Goal: Task Accomplishment & Management: Manage account settings

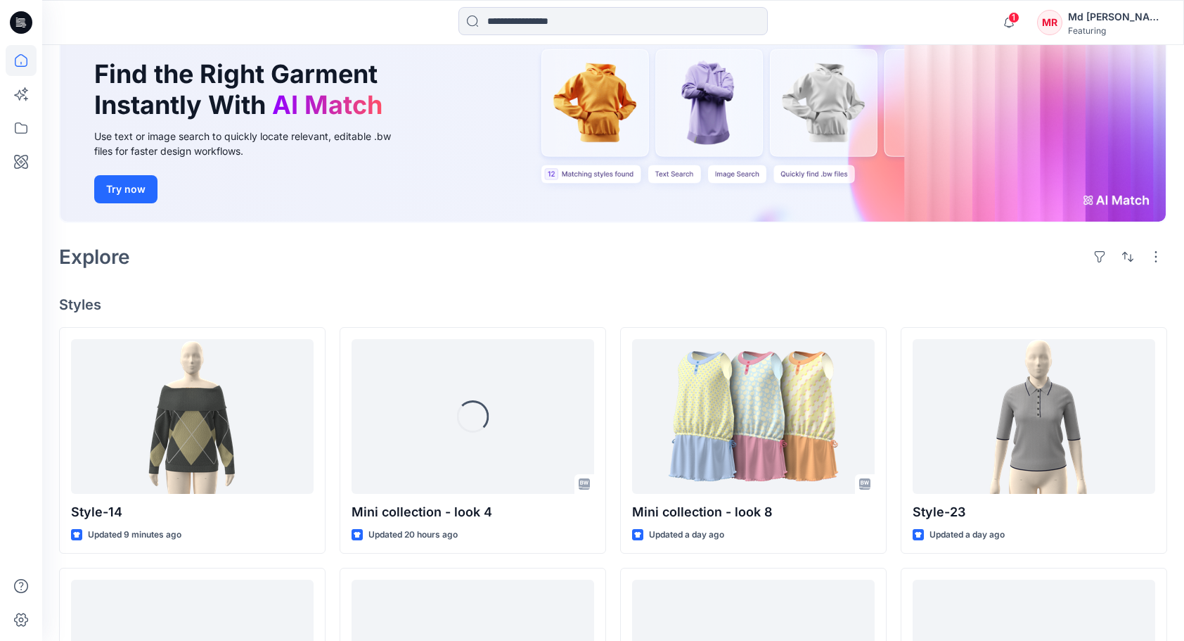
scroll to position [124, 0]
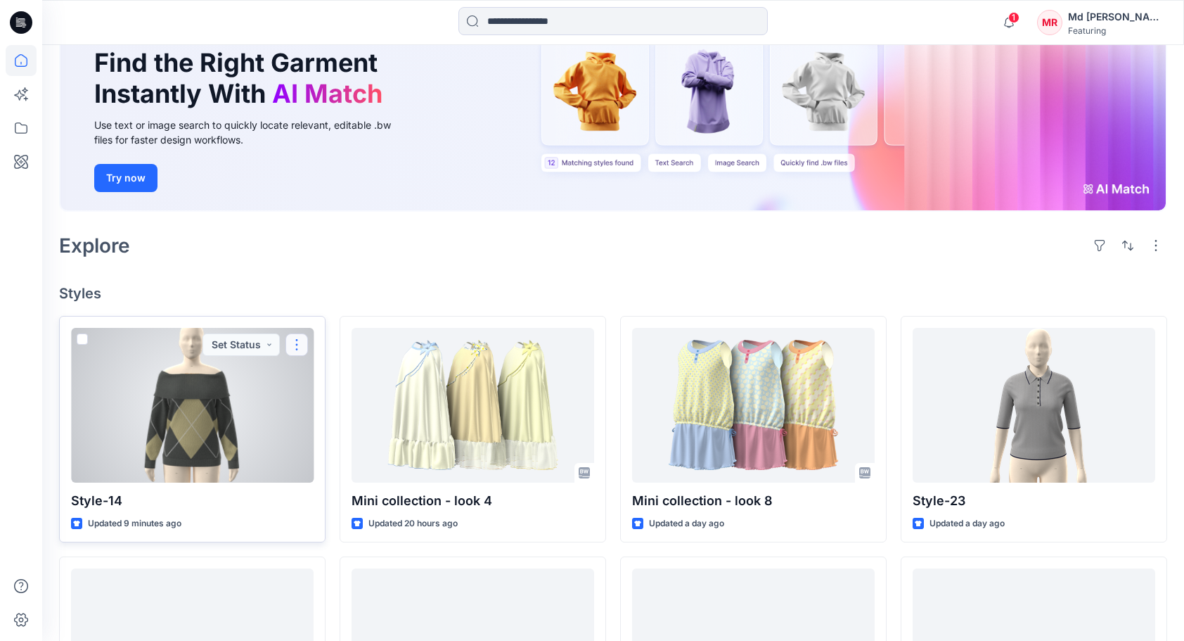
click at [305, 342] on button "button" at bounding box center [296, 344] width 22 height 22
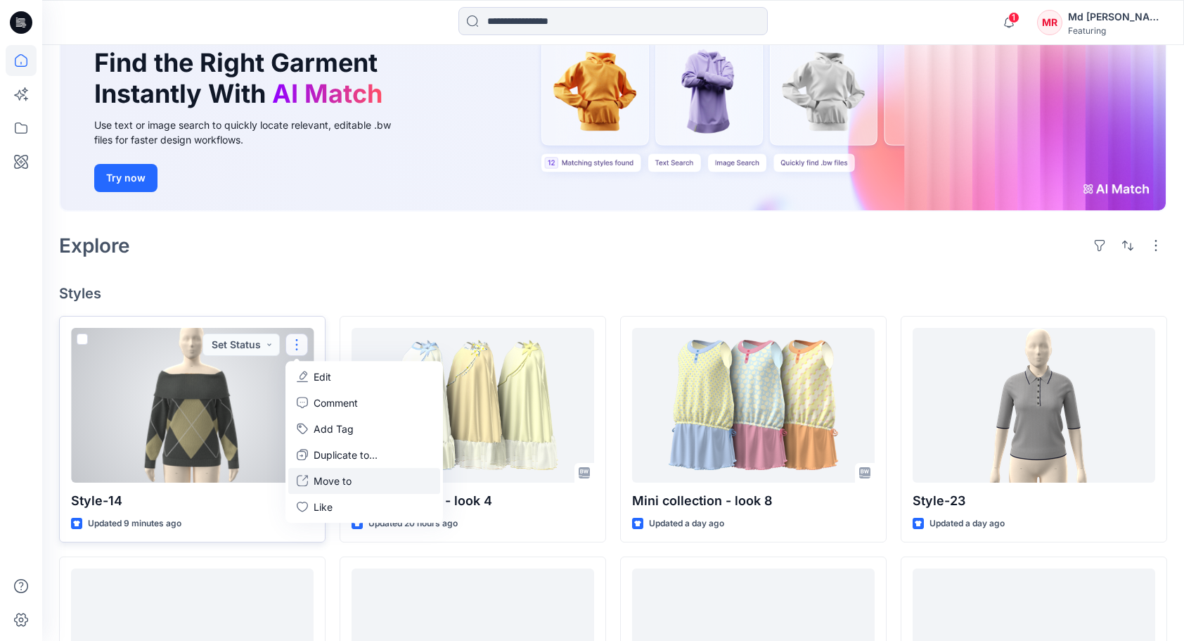
click at [340, 476] on p "Move to" at bounding box center [333, 480] width 38 height 15
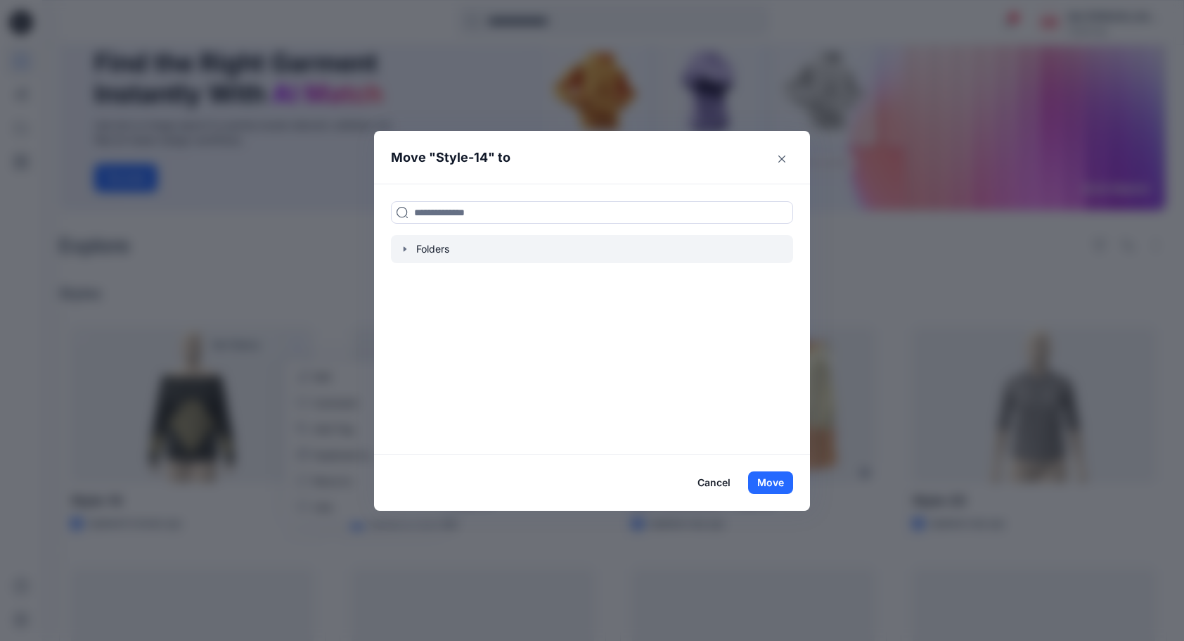
click at [411, 247] on icon "button" at bounding box center [404, 248] width 11 height 11
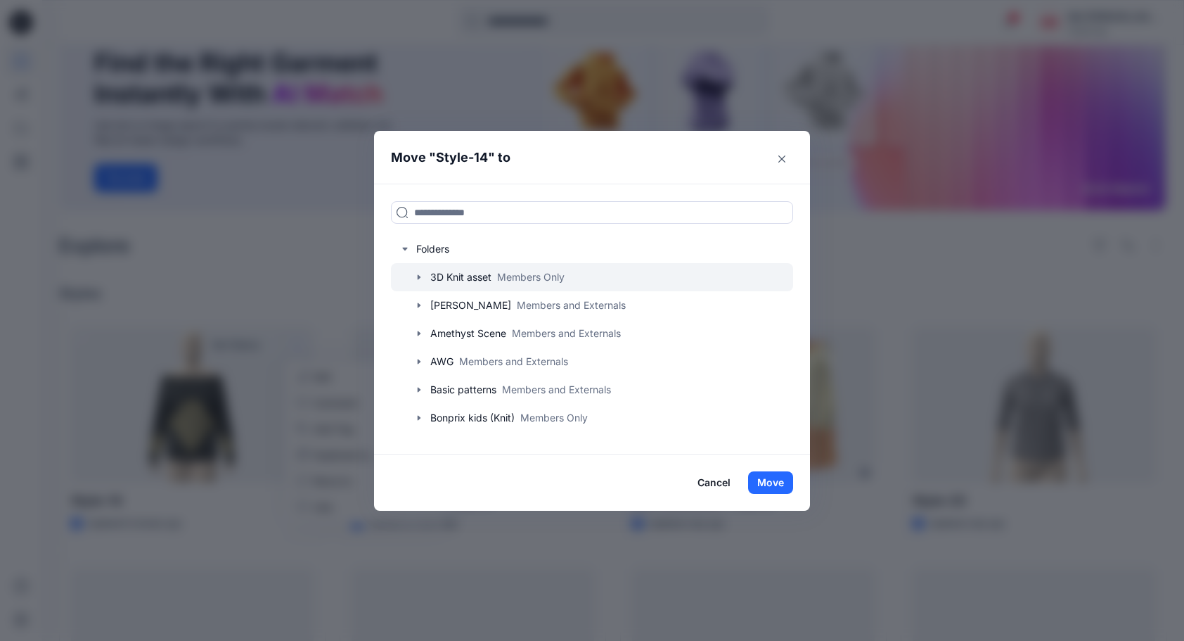
click at [426, 283] on div at bounding box center [592, 277] width 402 height 28
click at [425, 271] on icon "button" at bounding box center [418, 276] width 11 height 11
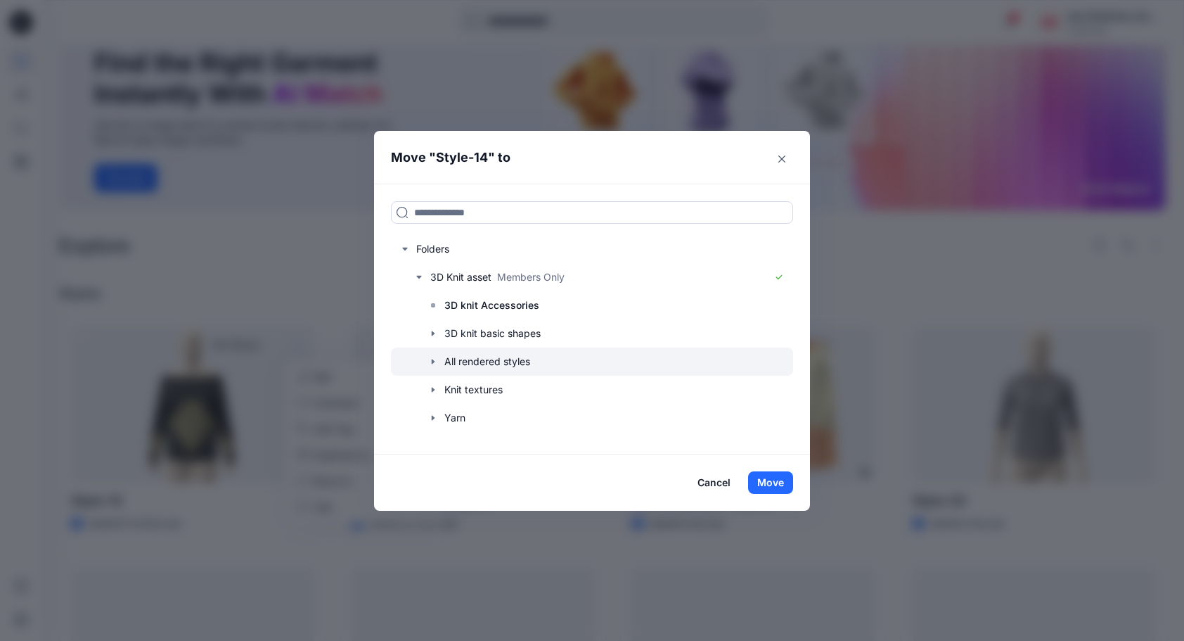
click at [439, 361] on icon "button" at bounding box center [432, 361] width 11 height 11
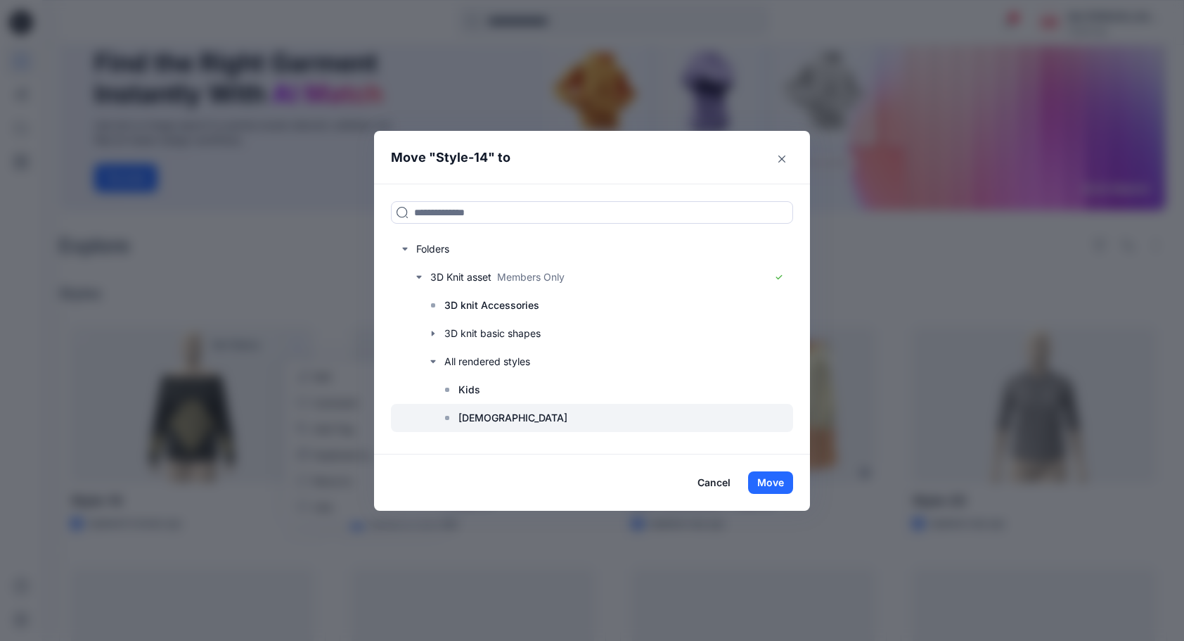
click at [466, 412] on p "[DEMOGRAPHIC_DATA]" at bounding box center [512, 417] width 109 height 17
click at [762, 475] on button "Move" at bounding box center [770, 482] width 45 height 22
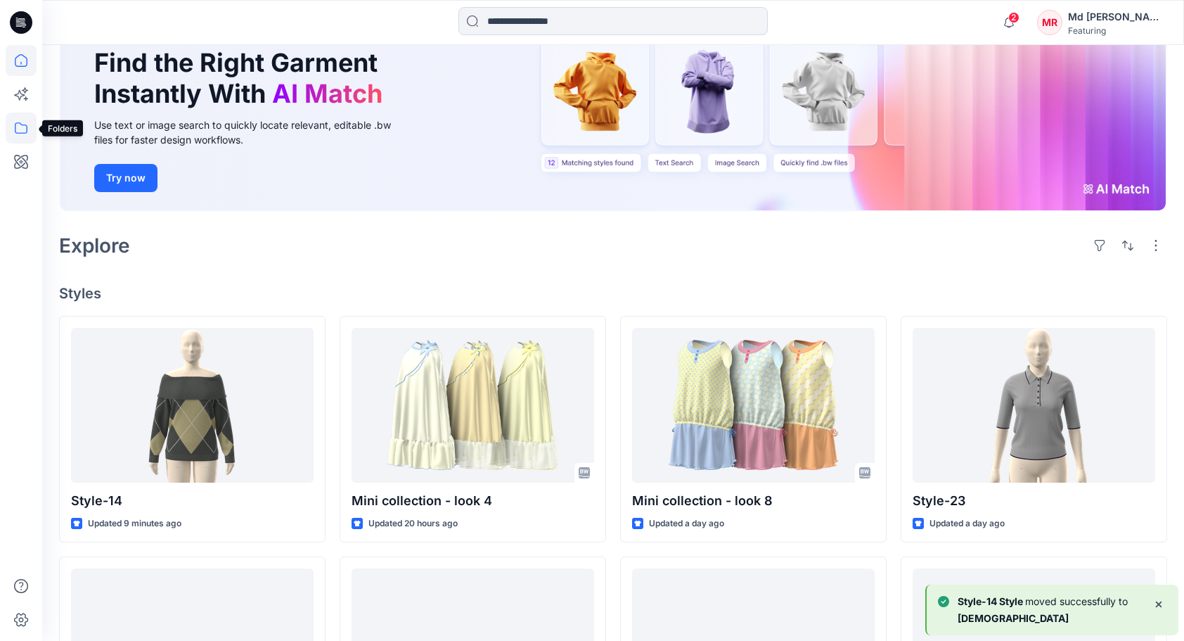
click at [20, 128] on icon at bounding box center [21, 127] width 31 height 31
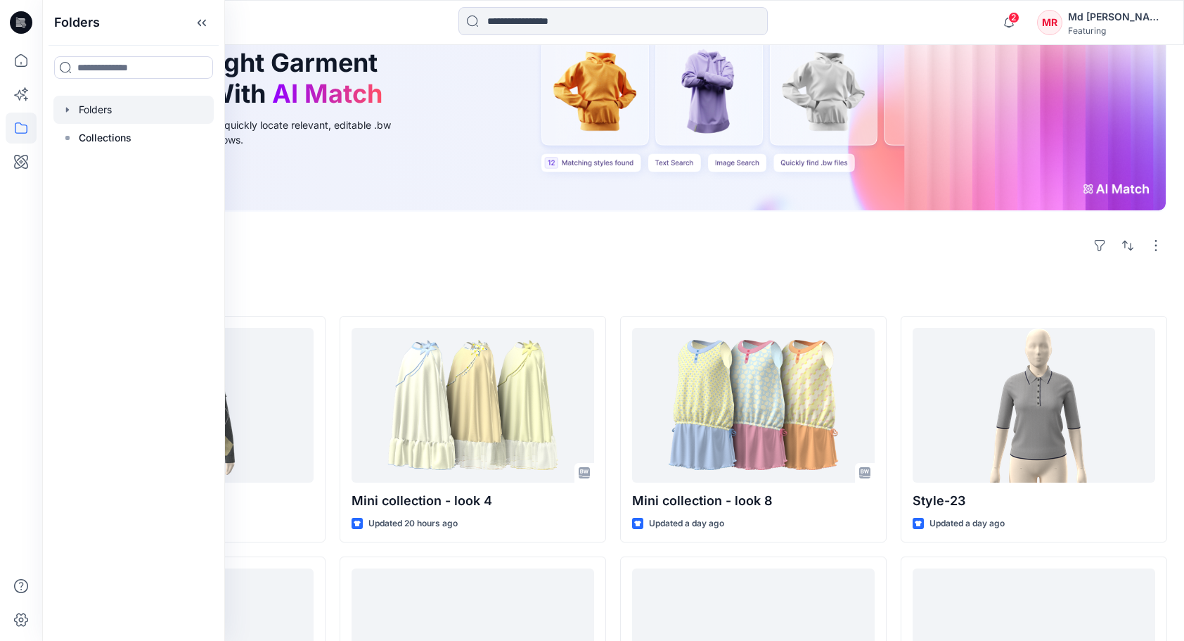
click at [108, 109] on div at bounding box center [133, 110] width 160 height 28
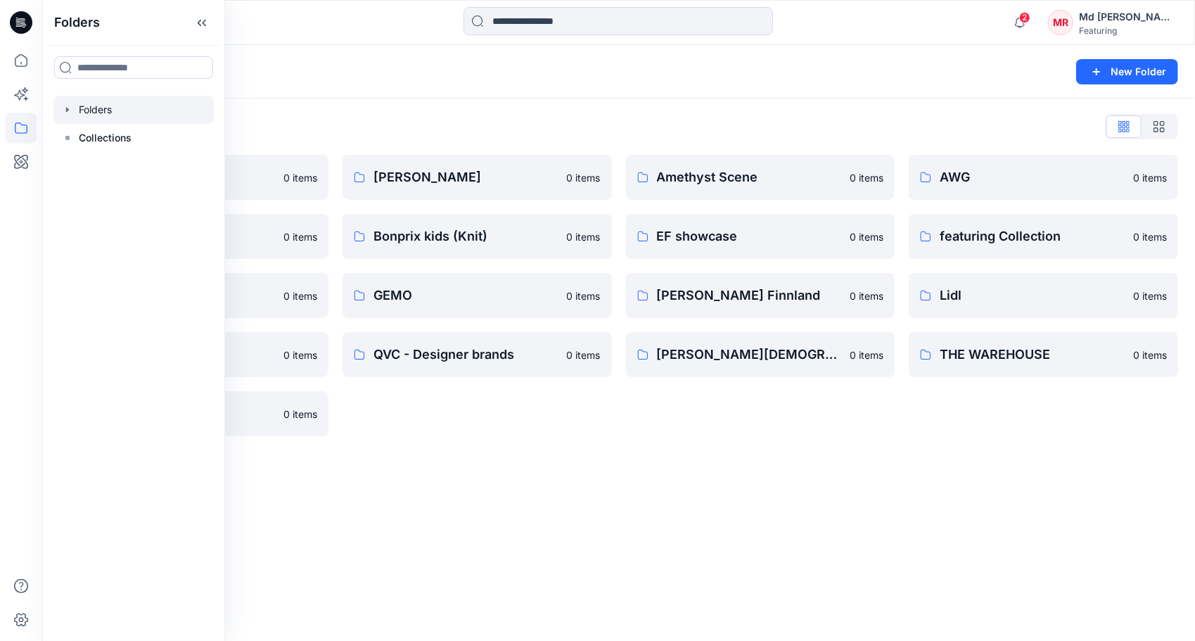
click at [449, 100] on div "Folders List 3D Knit asset 0 items Basic patterns 0 items Featuring Marketing 0…" at bounding box center [618, 275] width 1152 height 354
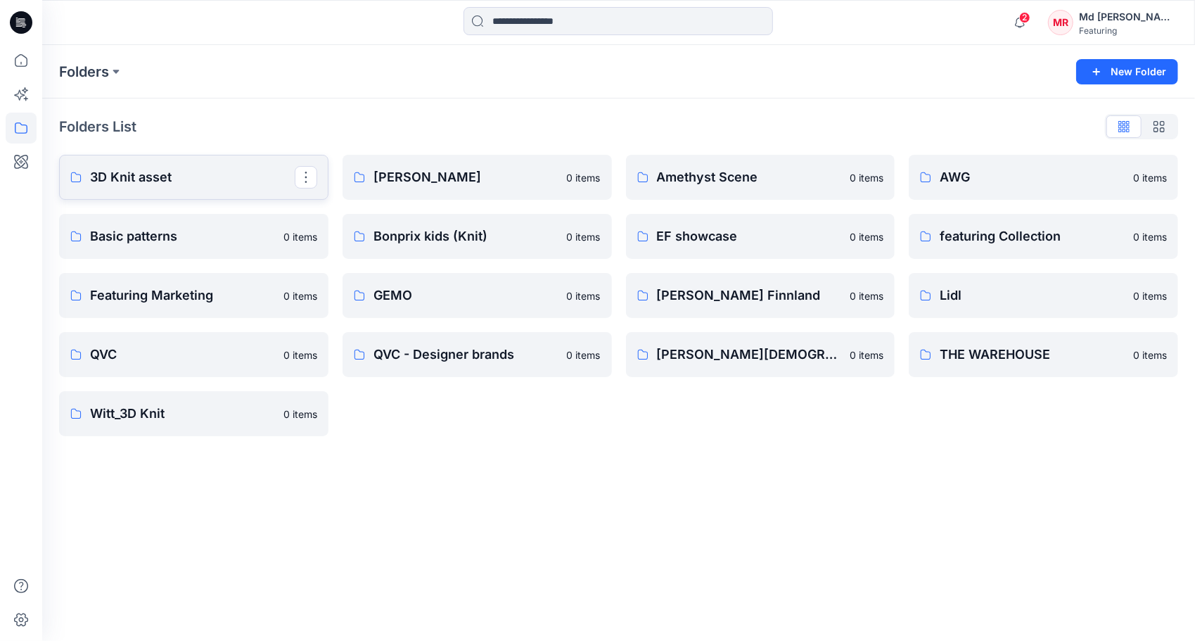
click at [186, 175] on p "3D Knit asset" at bounding box center [192, 177] width 205 height 20
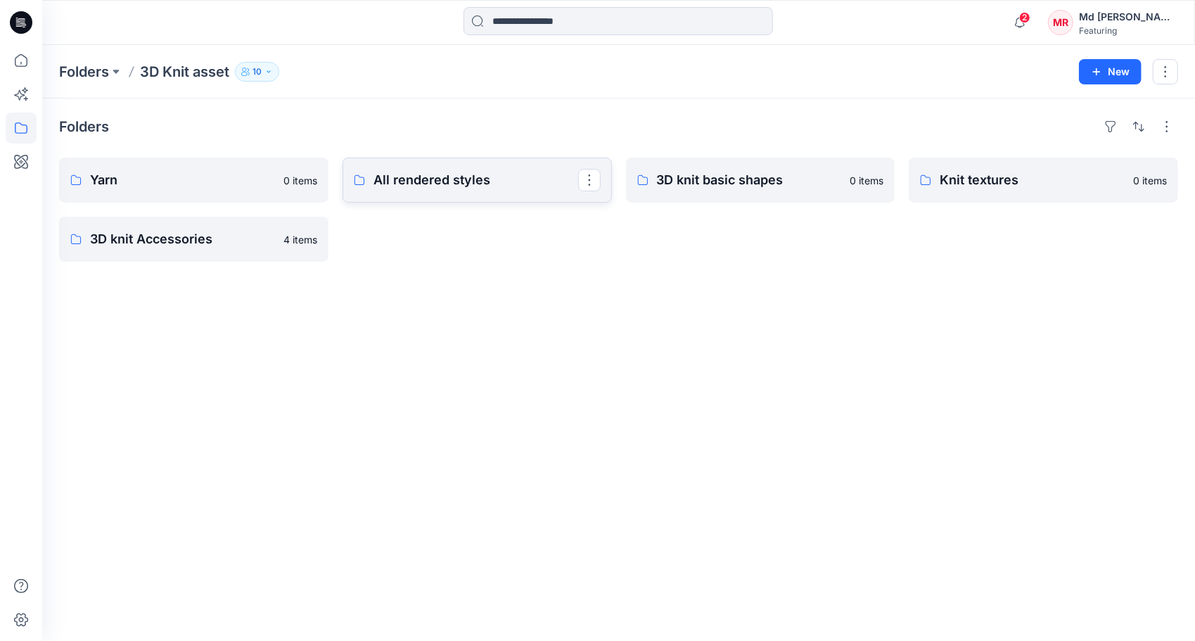
click at [457, 181] on p "All rendered styles" at bounding box center [475, 180] width 205 height 20
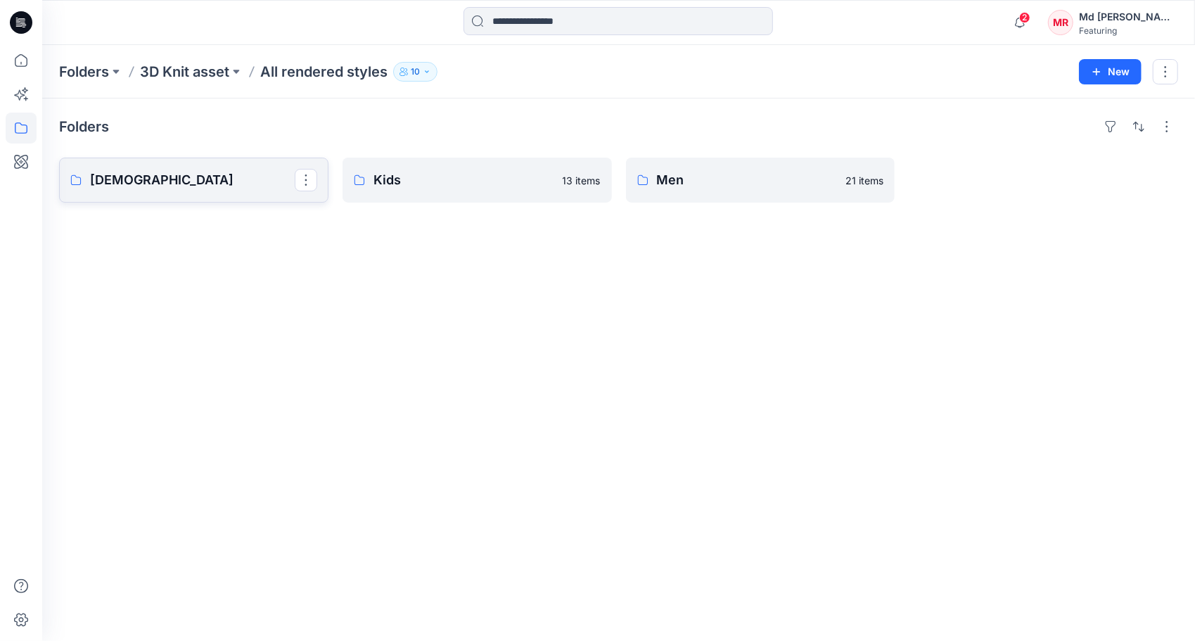
click at [145, 186] on p "[DEMOGRAPHIC_DATA]" at bounding box center [192, 180] width 205 height 20
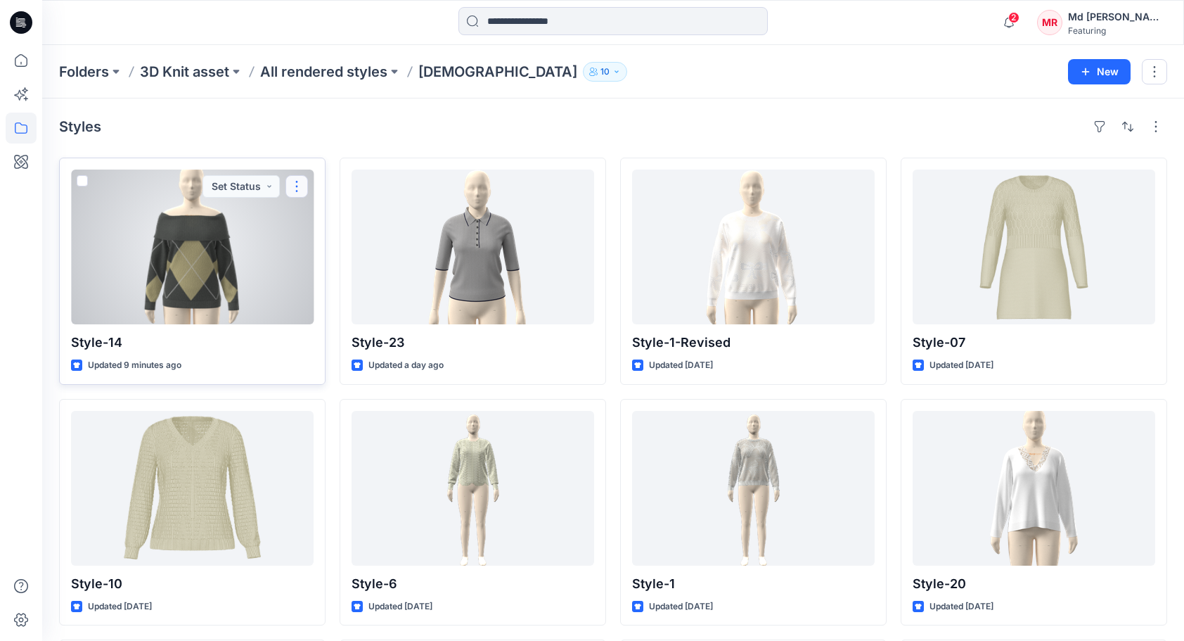
click at [294, 189] on button "button" at bounding box center [296, 186] width 22 height 22
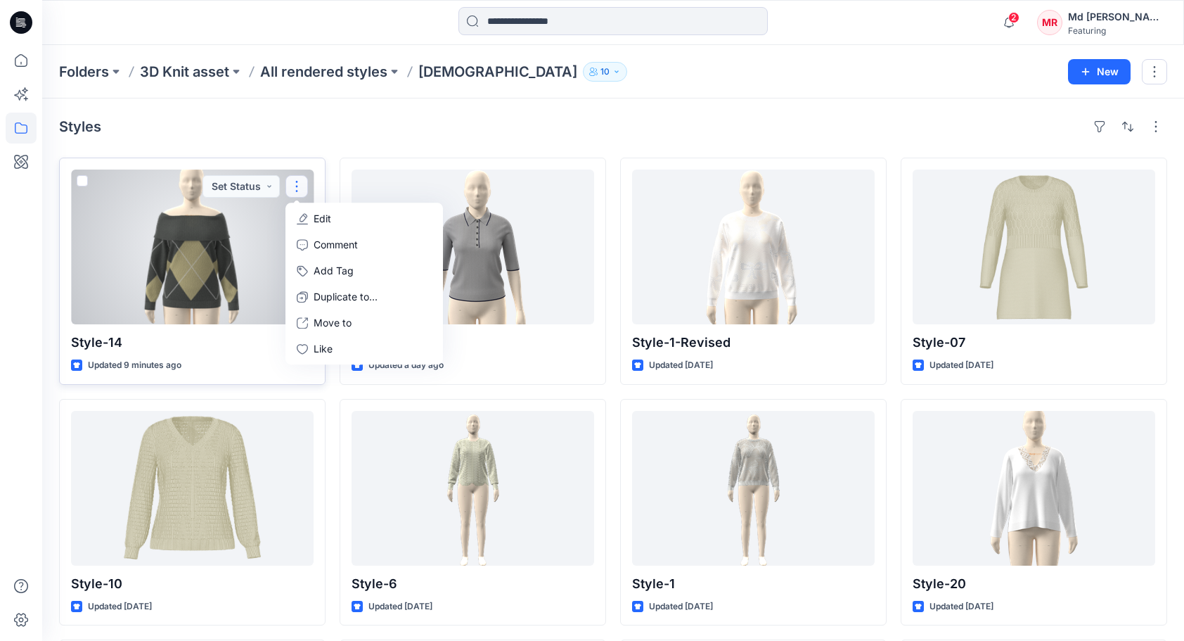
click at [318, 214] on p "Edit" at bounding box center [323, 218] width 18 height 15
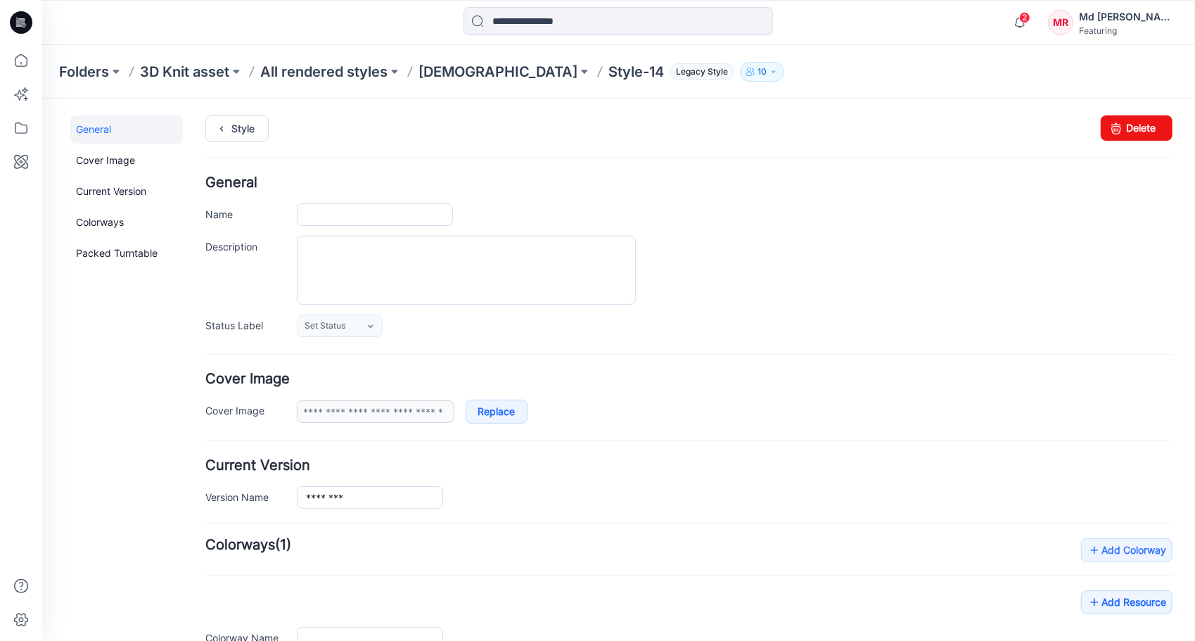
type input "********"
type input "**********"
click at [437, 74] on p "[DEMOGRAPHIC_DATA]" at bounding box center [497, 72] width 159 height 20
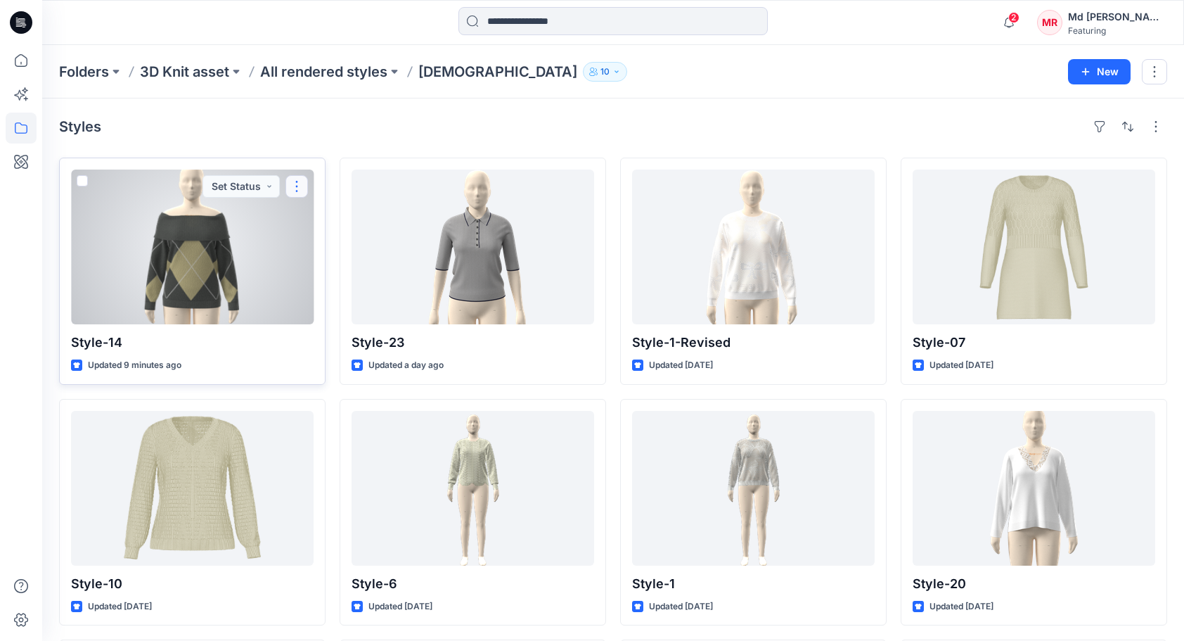
click at [302, 187] on button "button" at bounding box center [296, 186] width 22 height 22
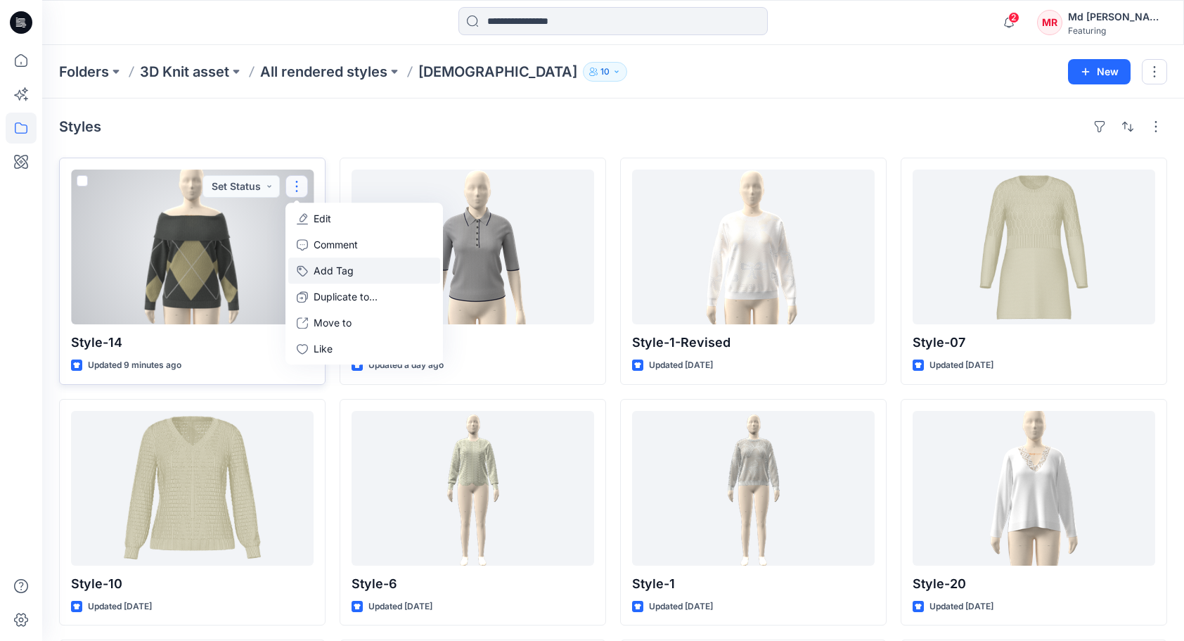
click at [324, 275] on button "Add Tag" at bounding box center [364, 270] width 152 height 26
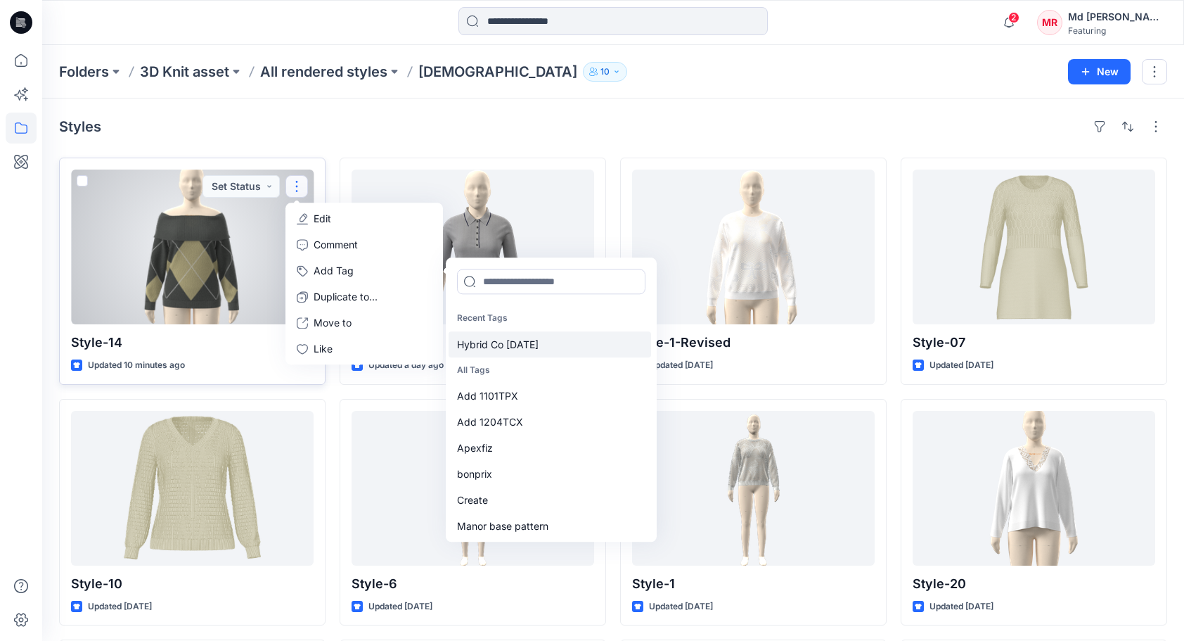
click at [484, 335] on div "Hybrid Co [DATE]" at bounding box center [550, 344] width 202 height 26
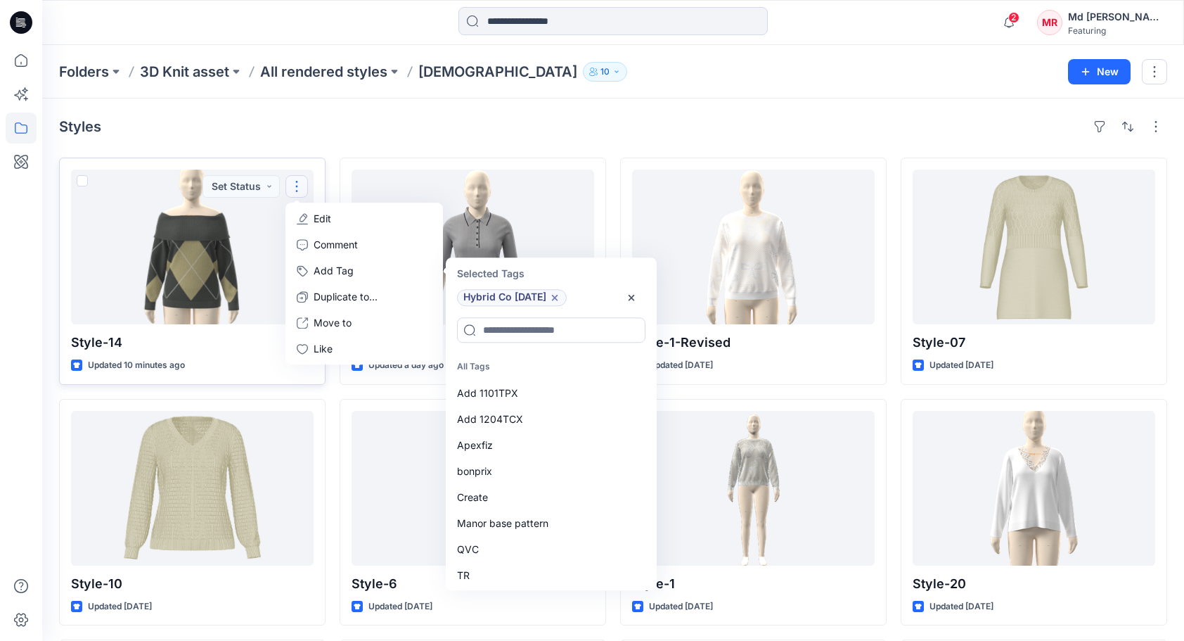
click at [352, 135] on div "Styles" at bounding box center [613, 126] width 1108 height 22
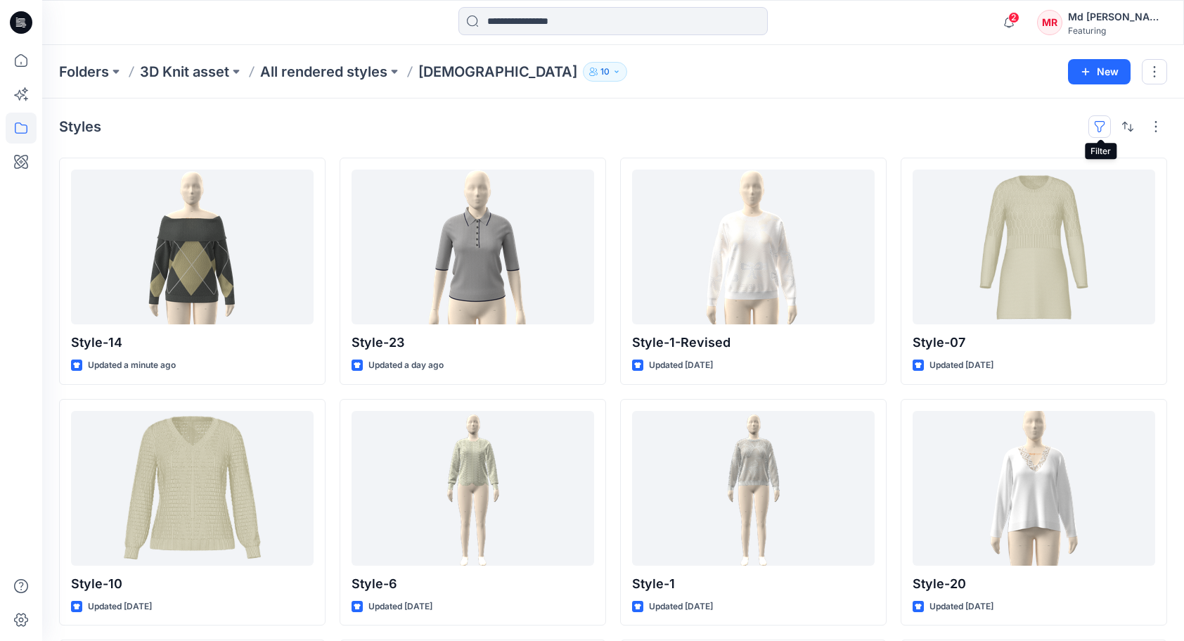
click at [1101, 115] on button "button" at bounding box center [1099, 126] width 22 height 22
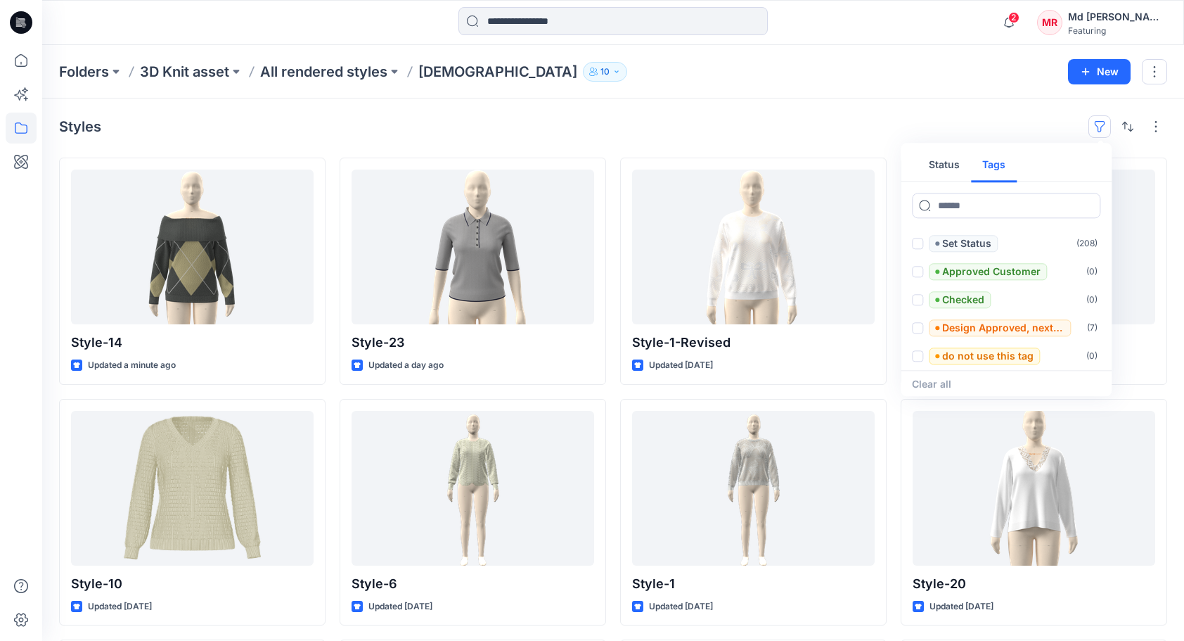
click at [1007, 169] on button "Tags" at bounding box center [994, 165] width 46 height 34
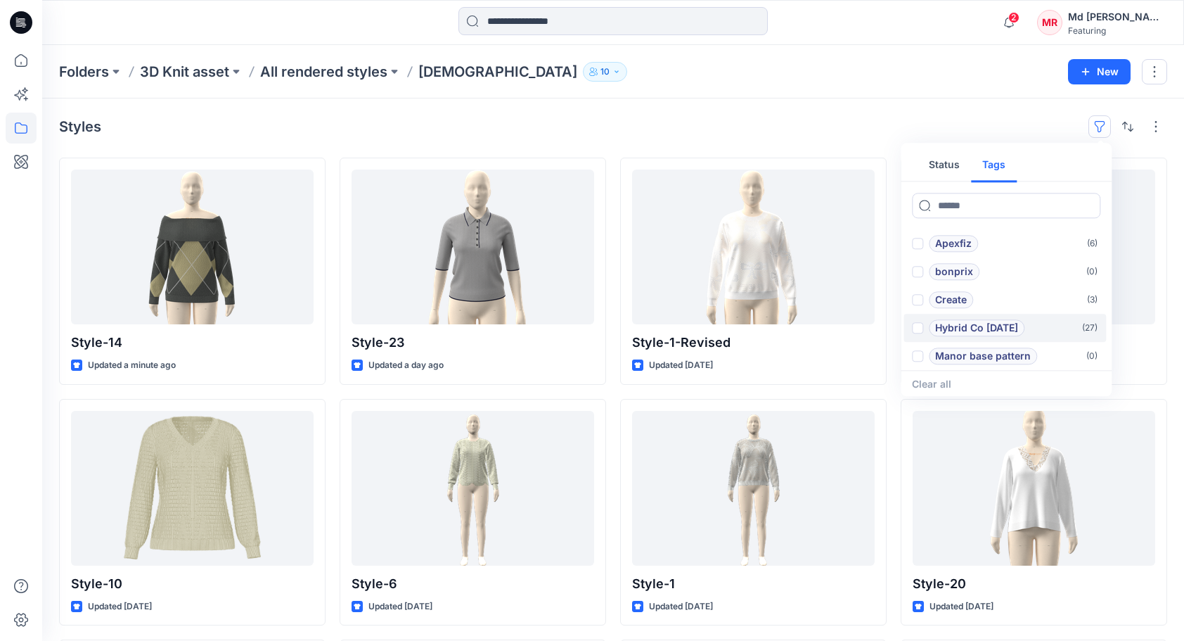
click at [995, 333] on p "Hybrid Co [DATE]" at bounding box center [976, 327] width 83 height 17
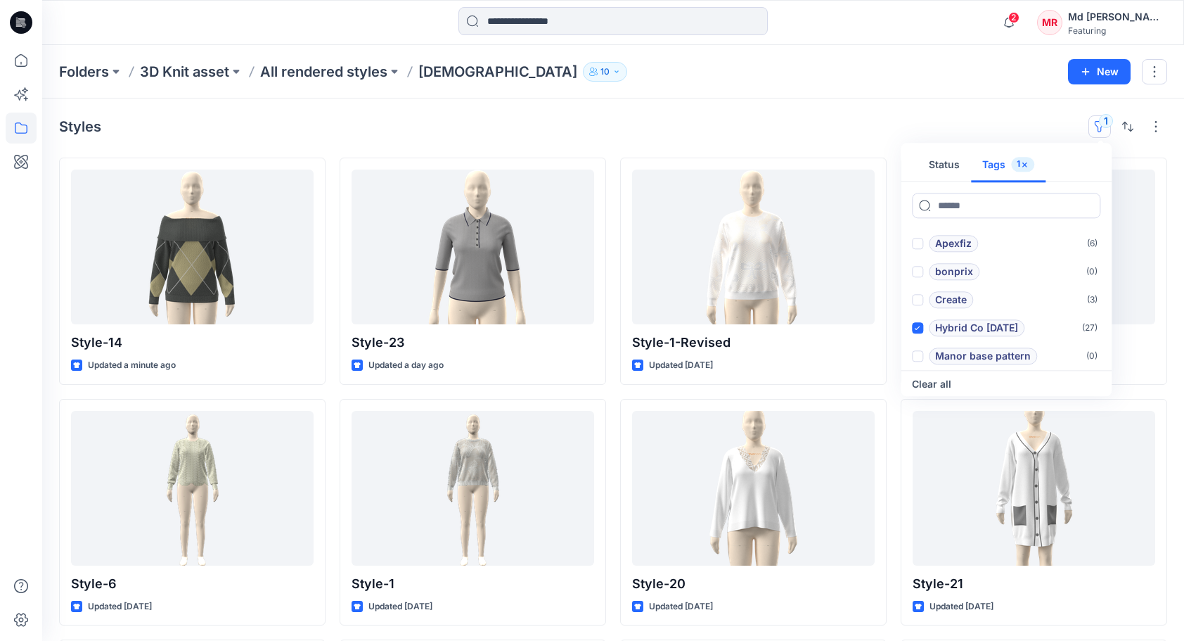
click at [879, 121] on div "Styles 1 Status Tags 1 Add 1101TPX ( 0 ) Add 1204TCX ( 0 ) Apexfiz ( 6 ) bonpri…" at bounding box center [613, 126] width 1108 height 22
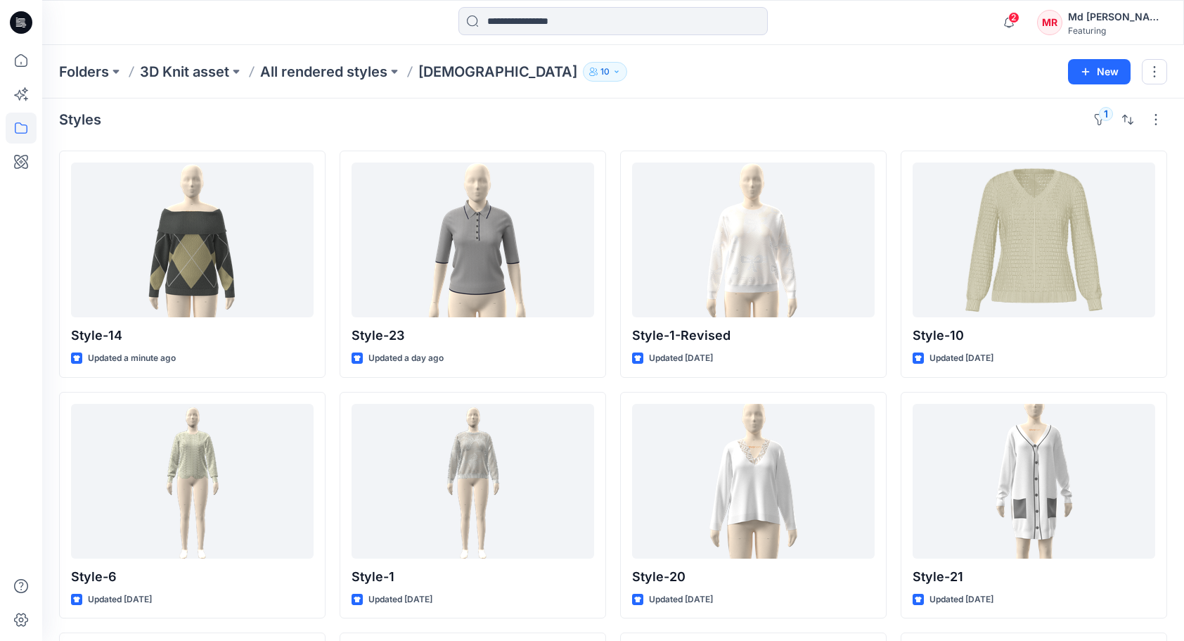
scroll to position [0, 0]
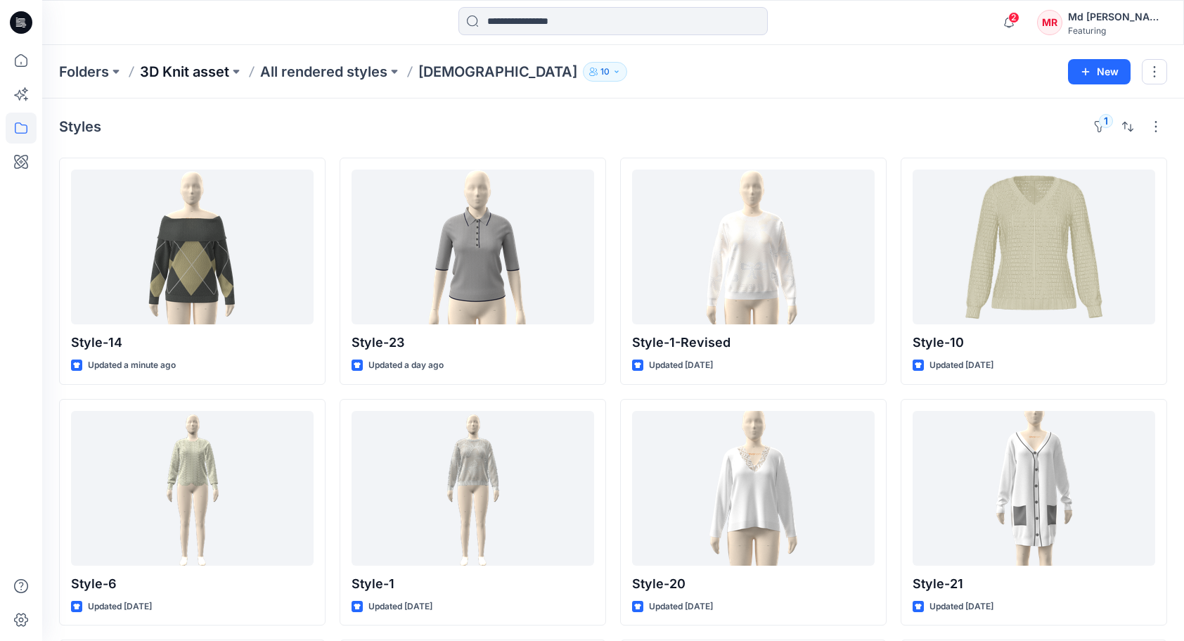
click at [182, 72] on p "3D Knit asset" at bounding box center [184, 72] width 89 height 20
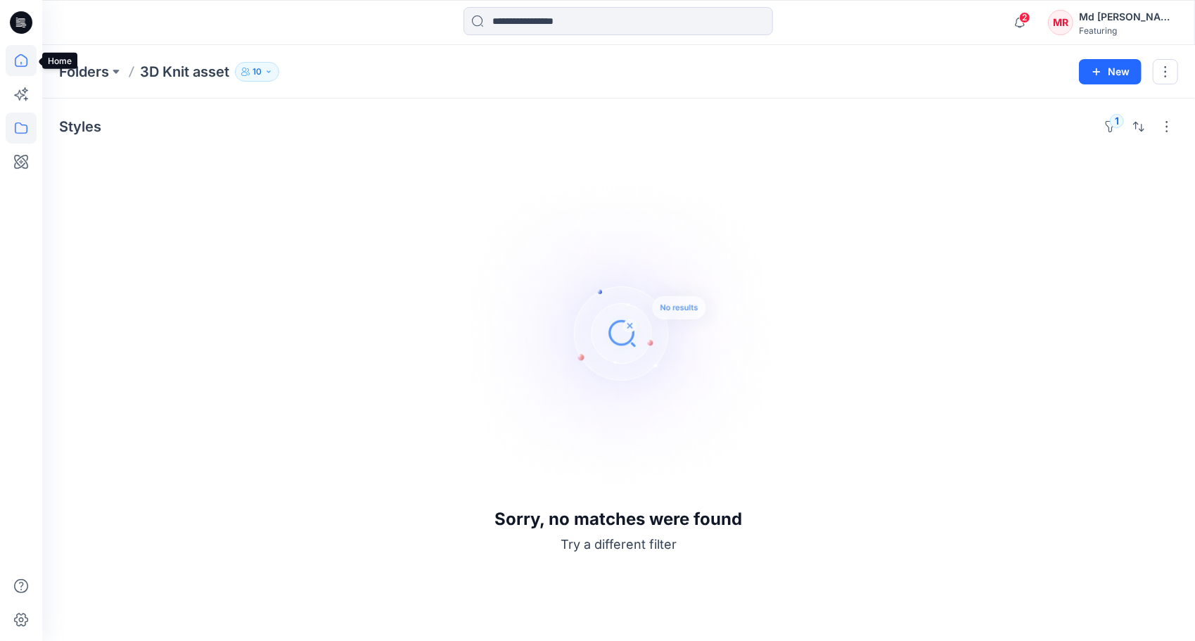
click at [21, 56] on icon at bounding box center [21, 60] width 31 height 31
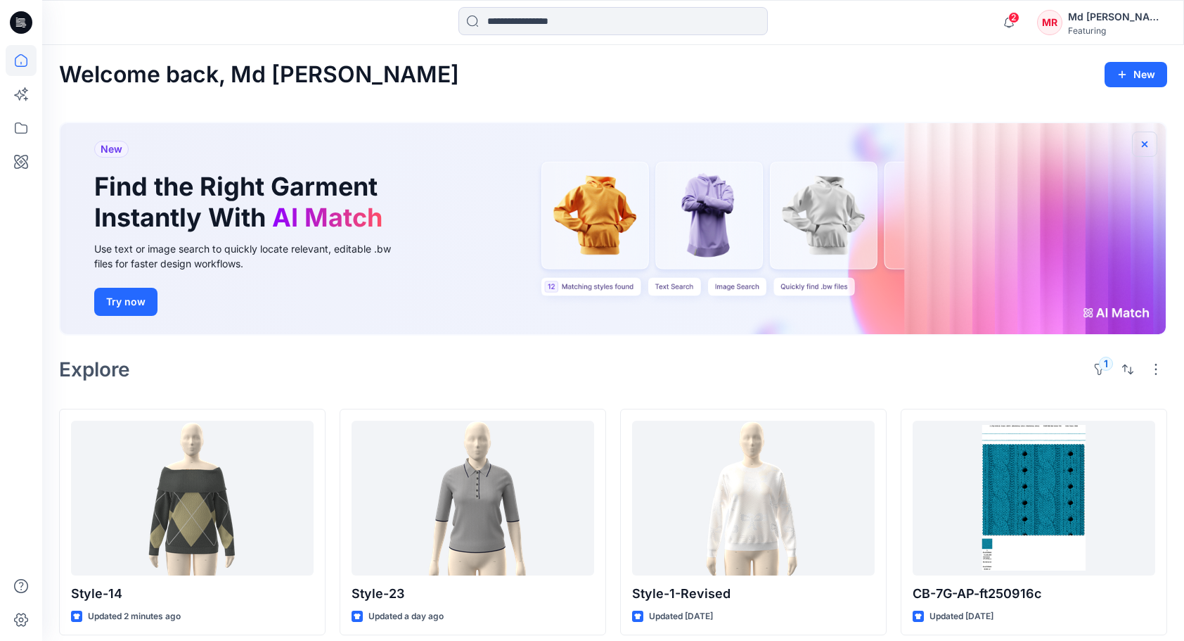
click at [1148, 145] on icon "button" at bounding box center [1144, 144] width 11 height 11
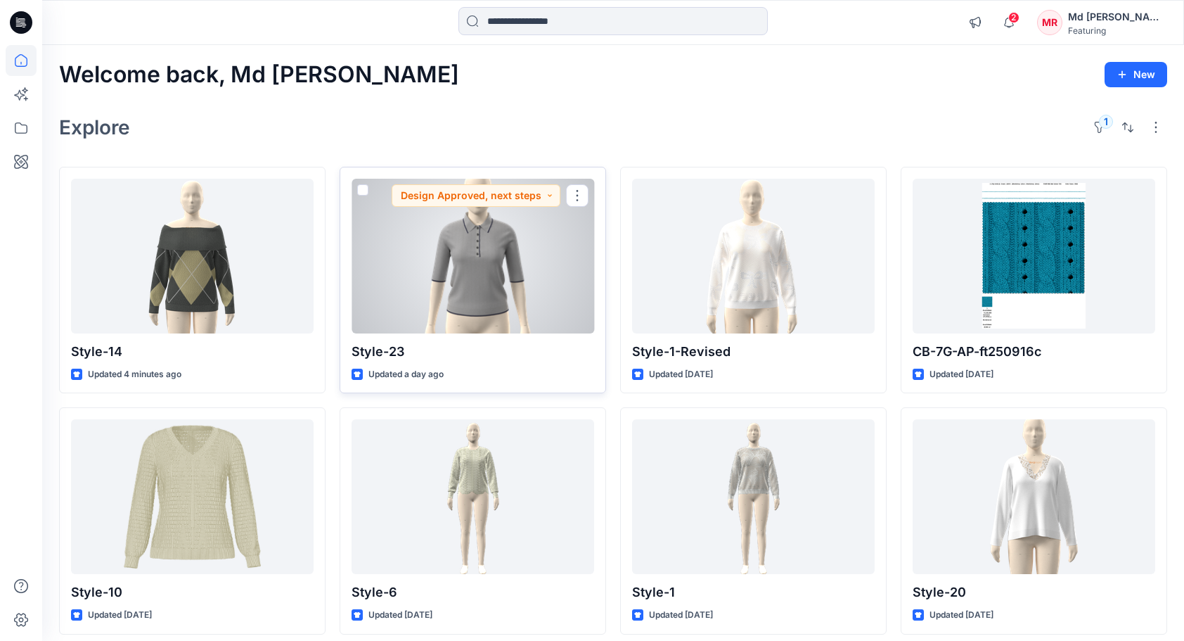
click at [465, 288] on div at bounding box center [473, 256] width 243 height 155
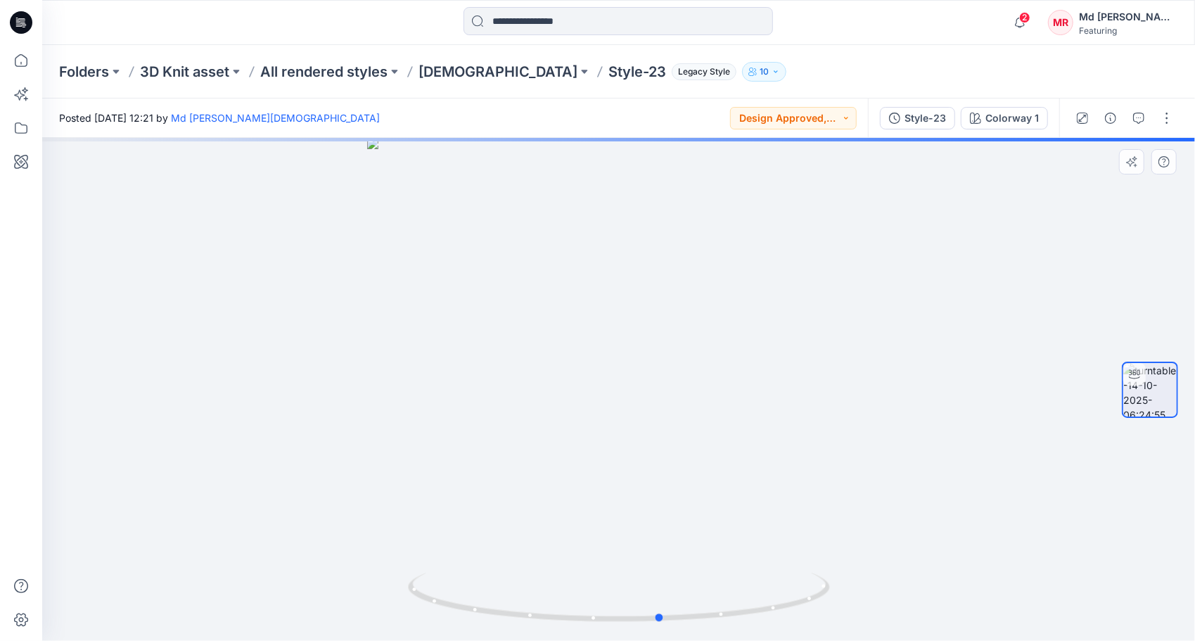
drag, startPoint x: 624, startPoint y: 619, endPoint x: 245, endPoint y: 600, distance: 379.4
click at [245, 600] on div at bounding box center [618, 389] width 1152 height 503
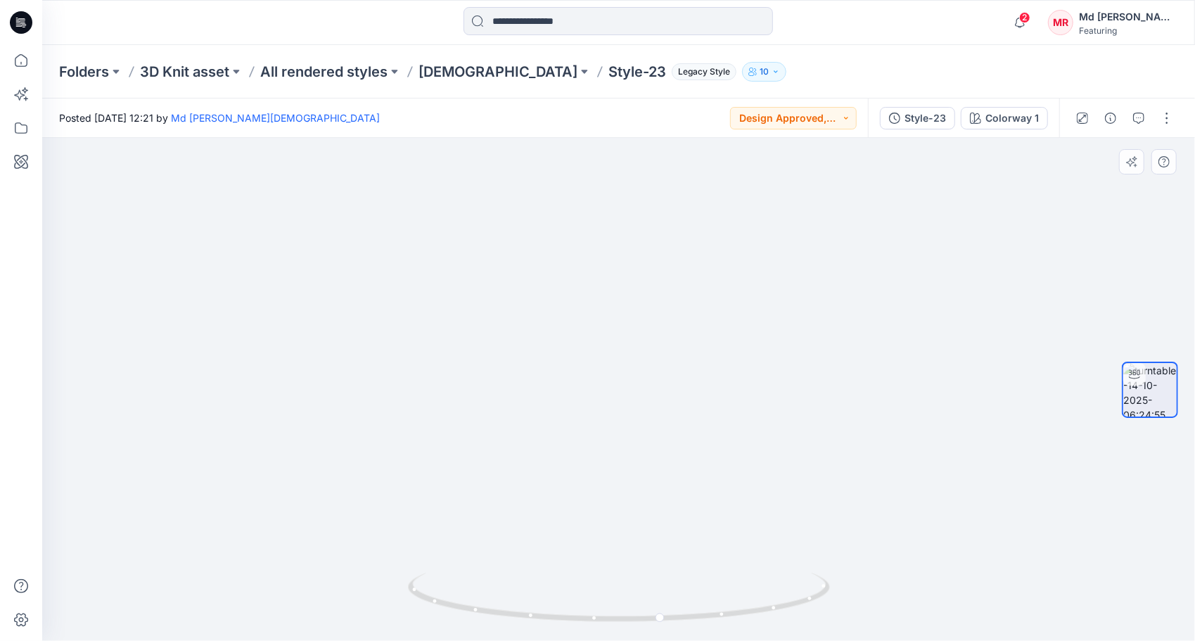
drag, startPoint x: 509, startPoint y: 380, endPoint x: 535, endPoint y: 478, distance: 101.1
click at [535, 478] on img at bounding box center [618, 348] width 857 height 584
